Goal: Register for event/course

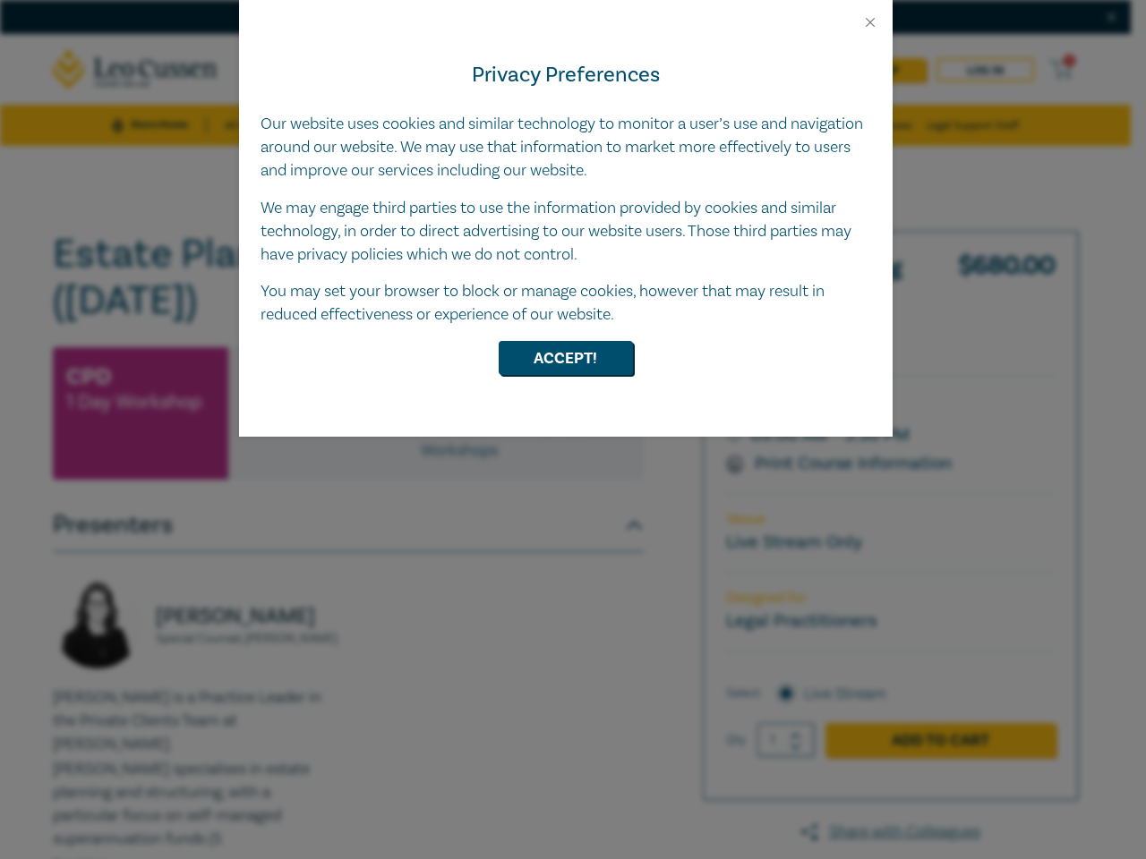
click at [573, 430] on div "Privacy Preferences Our website uses cookies and similar technology to monitor …" at bounding box center [565, 233] width 653 height 406
click at [870, 22] on button "Close" at bounding box center [870, 22] width 16 height 16
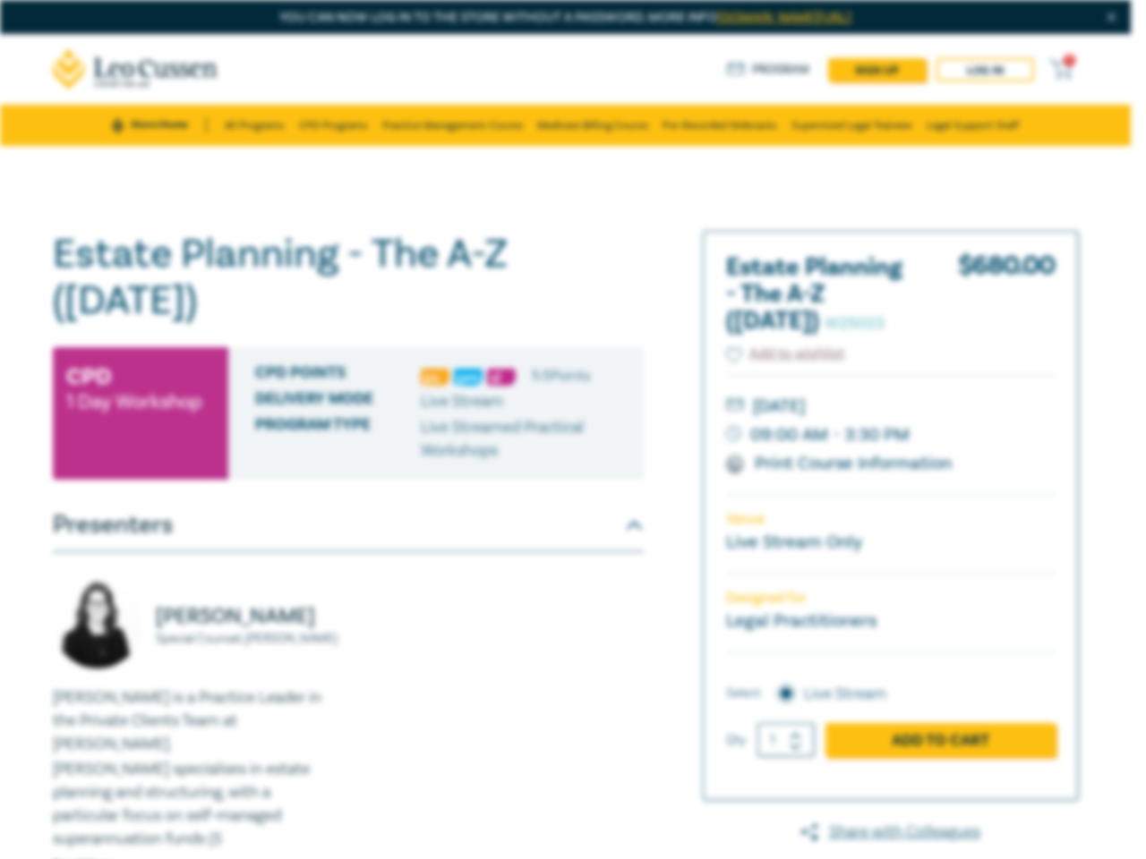
click at [566, 358] on div "CPD Points 5.5 Point s Delivery Mode Live Stream Program type Live Streamed Pra…" at bounding box center [435, 413] width 415 height 132
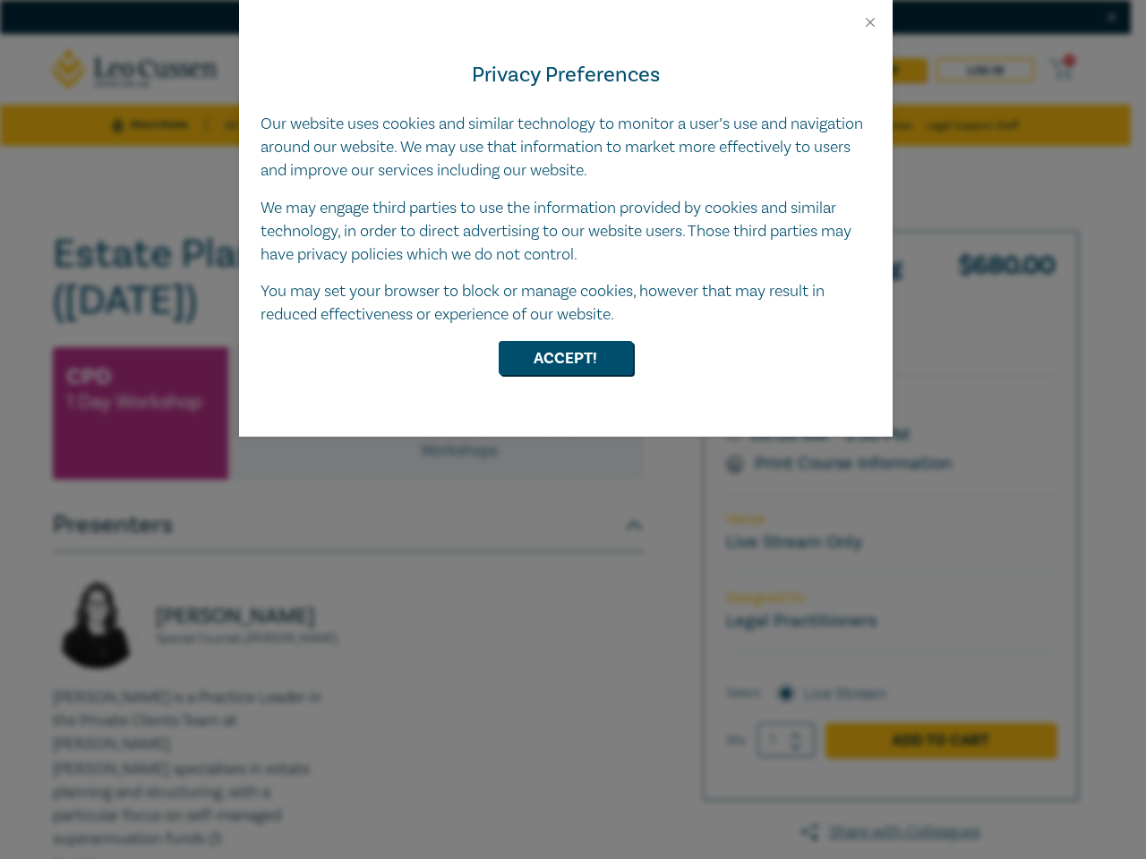
click at [573, 430] on div "Privacy Preferences Our website uses cookies and similar technology to monitor …" at bounding box center [565, 233] width 653 height 406
click at [870, 22] on button "Close" at bounding box center [870, 22] width 16 height 16
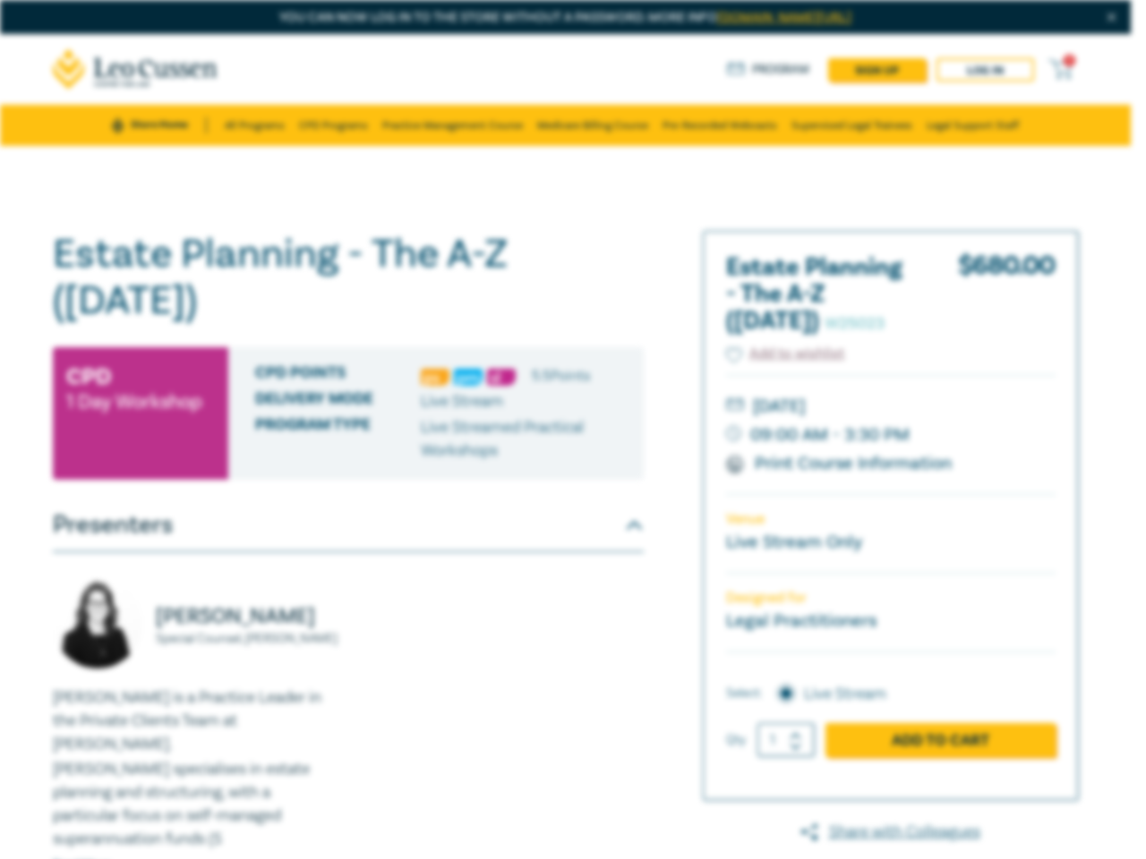
click at [566, 330] on button "Accept!" at bounding box center [566, 313] width 134 height 34
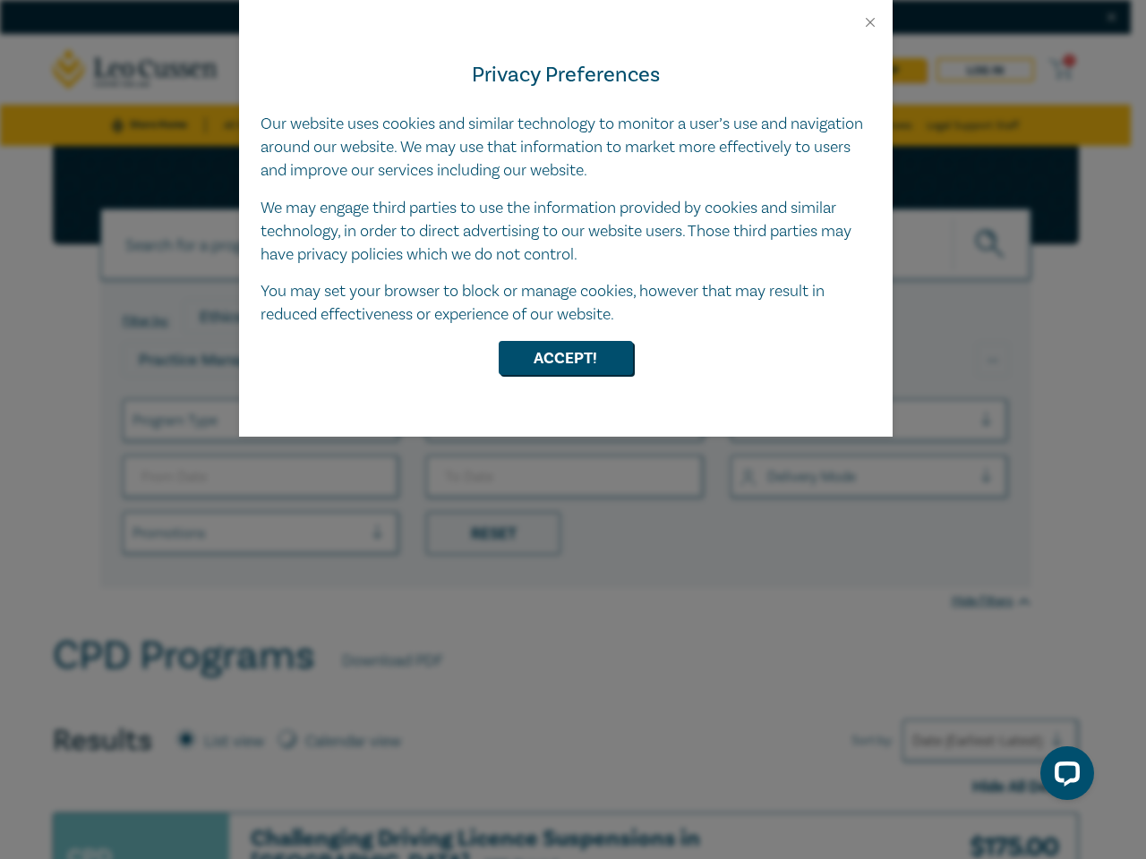
click at [573, 430] on div "Privacy Preferences Our website uses cookies and similar technology to monitor …" at bounding box center [565, 233] width 653 height 406
click at [870, 22] on button "Close" at bounding box center [870, 22] width 16 height 16
click at [566, 358] on button "Accept!" at bounding box center [566, 358] width 134 height 34
